Goal: Information Seeking & Learning: Learn about a topic

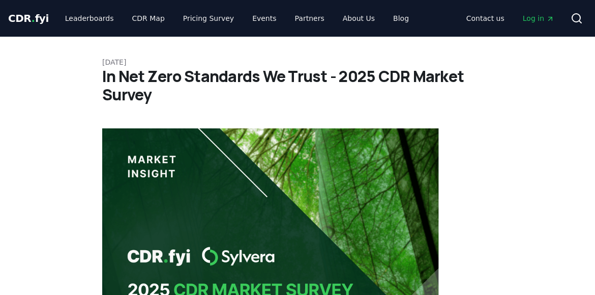
drag, startPoint x: 229, startPoint y: 97, endPoint x: 131, endPoint y: 86, distance: 98.8
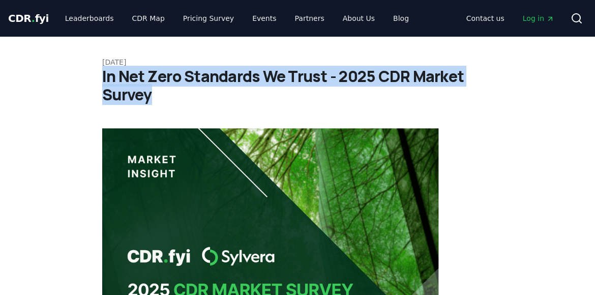
drag, startPoint x: 155, startPoint y: 99, endPoint x: 104, endPoint y: 81, distance: 54.4
click at [103, 81] on h1 "In Net Zero Standards We Trust - 2025 CDR Market Survey" at bounding box center [297, 85] width 391 height 37
copy h1 "In Net Zero Standards We Trust - 2025 CDR Market Survey"
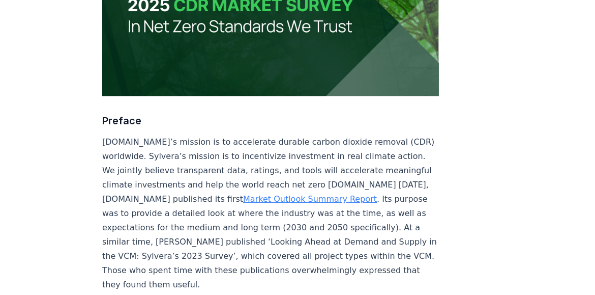
scroll to position [284, 0]
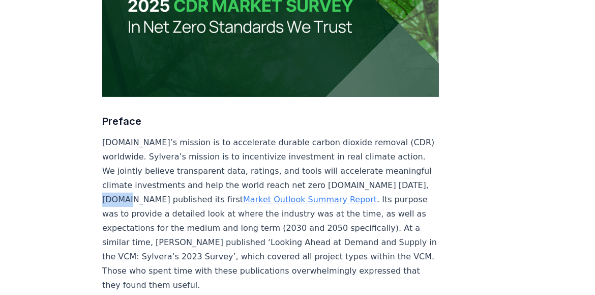
drag, startPoint x: 309, startPoint y: 183, endPoint x: 335, endPoint y: 185, distance: 26.0
click at [335, 185] on p "[DOMAIN_NAME]’s mission is to accelerate durable carbon dioxide removal (CDR) w…" at bounding box center [270, 213] width 337 height 157
copy p "[DOMAIN_NAME]"
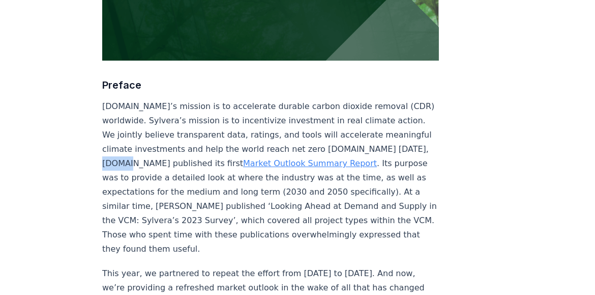
scroll to position [0, 0]
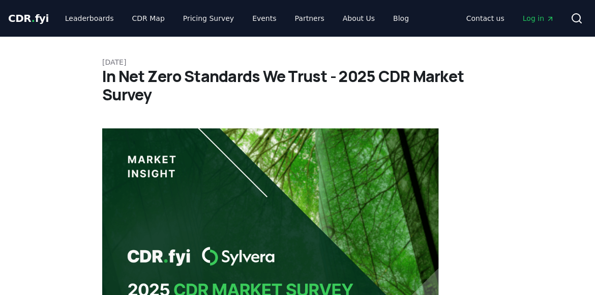
drag, startPoint x: 162, startPoint y: 62, endPoint x: 105, endPoint y: 60, distance: 57.5
click at [104, 60] on p "[DATE]" at bounding box center [297, 62] width 391 height 10
copy p "[DATE]"
